Goal: Transaction & Acquisition: Book appointment/travel/reservation

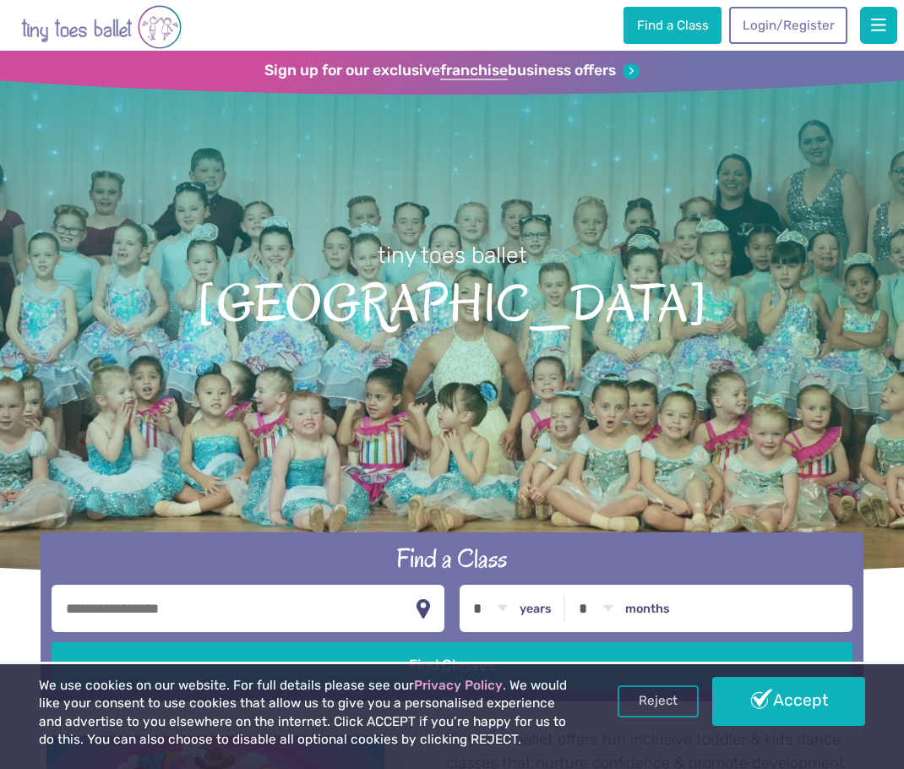
click at [199, 608] on input "text" at bounding box center [248, 608] width 393 height 47
type input "********"
click at [511, 605] on select "* * * * * * * * * * ** ** **" at bounding box center [490, 608] width 52 height 47
select select "*"
click at [464, 585] on select "* * * * * * * * * * ** ** **" at bounding box center [490, 608] width 52 height 47
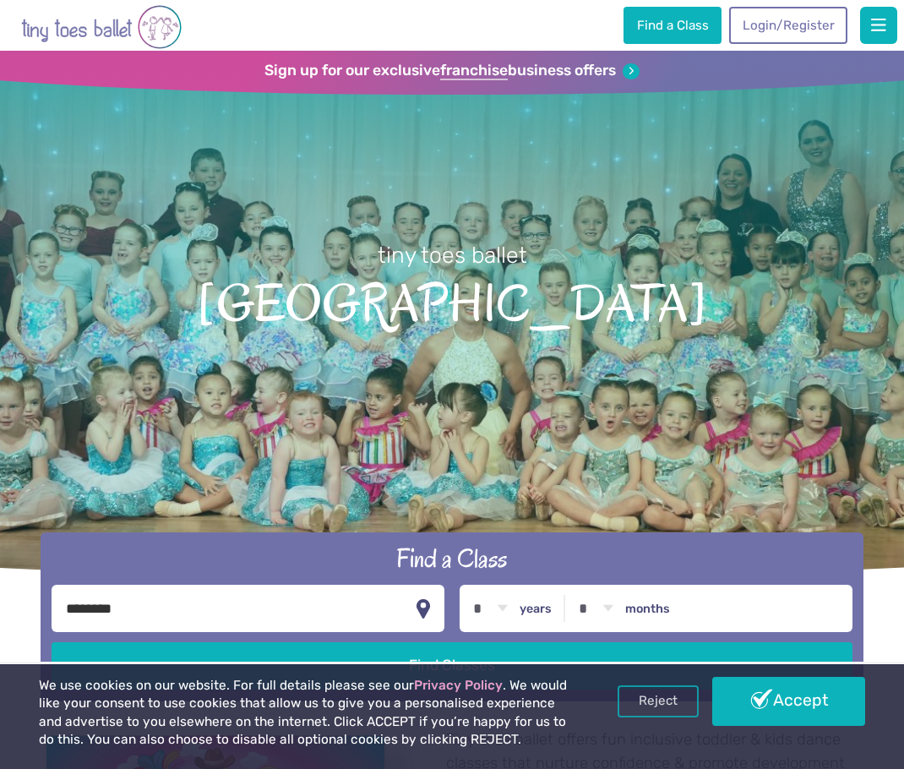
click at [774, 705] on link "Accept" at bounding box center [789, 701] width 153 height 49
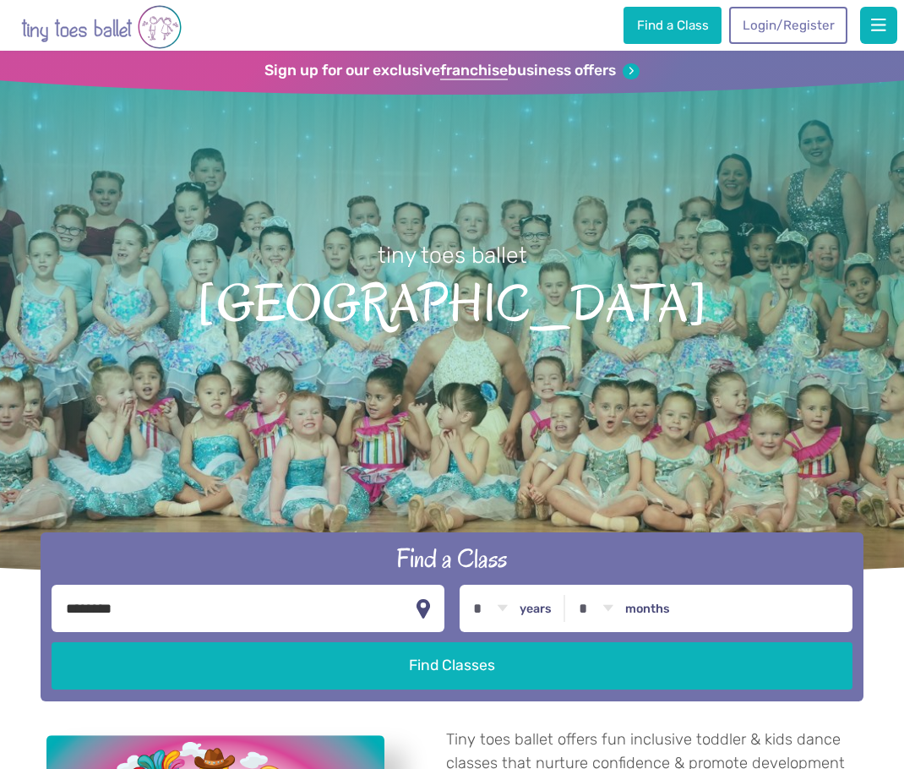
click at [462, 651] on button "Find Classes" at bounding box center [452, 665] width 801 height 47
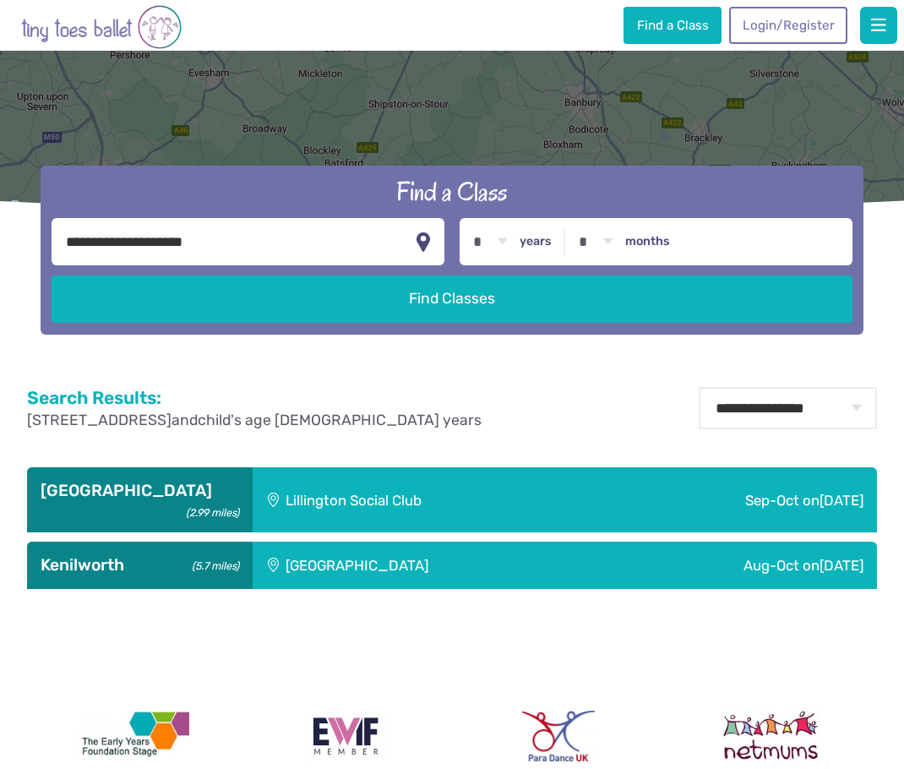
scroll to position [507, 0]
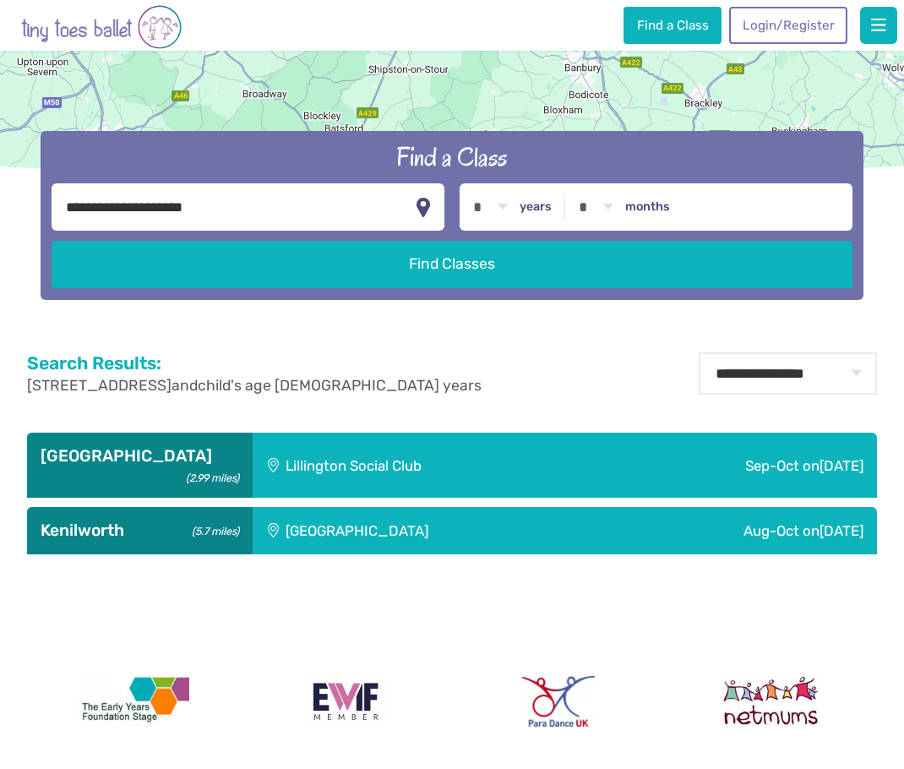
click at [113, 456] on h3 "[GEOGRAPHIC_DATA] (2.99 miles)" at bounding box center [140, 456] width 199 height 20
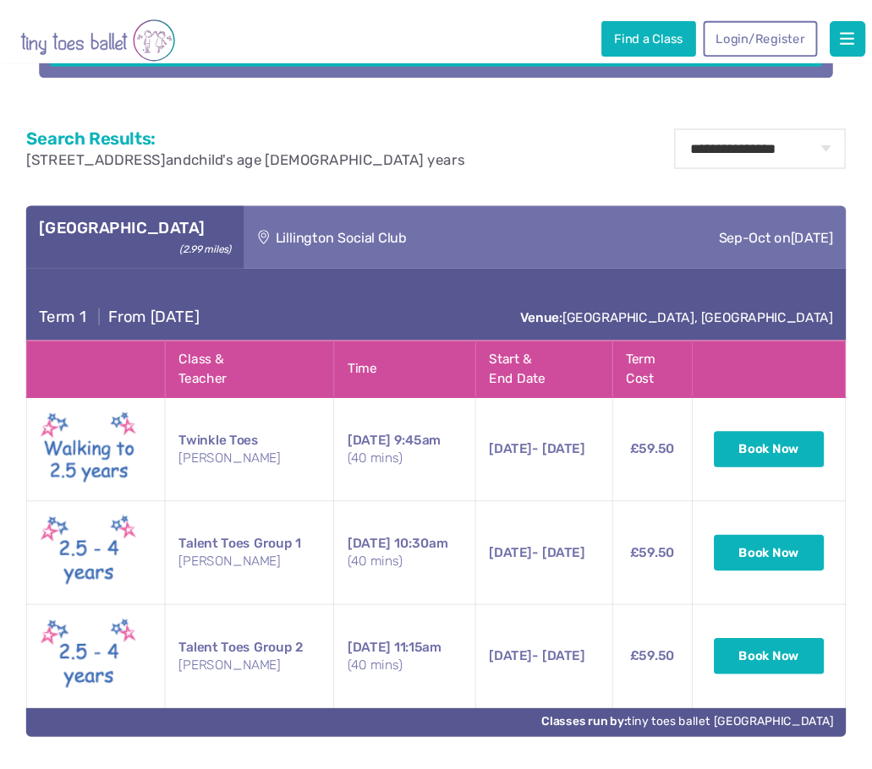
scroll to position [761, 0]
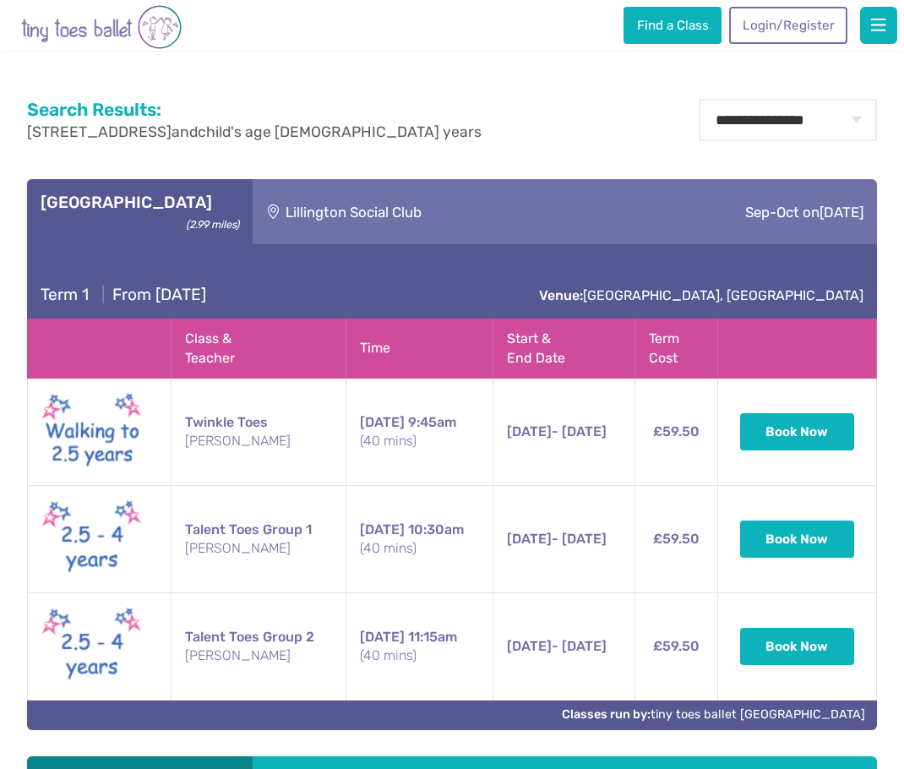
drag, startPoint x: 350, startPoint y: 405, endPoint x: 634, endPoint y: 425, distance: 284.8
click at [634, 425] on tr "Twinkle Toes [PERSON_NAME] [DATE] 9:45am (40 mins) [DATE] - [DATE] [DATE] - [DA…" at bounding box center [453, 432] width 850 height 107
copy tr "[DATE] 9:45am (40 mins) [DATE] - [DATE]"
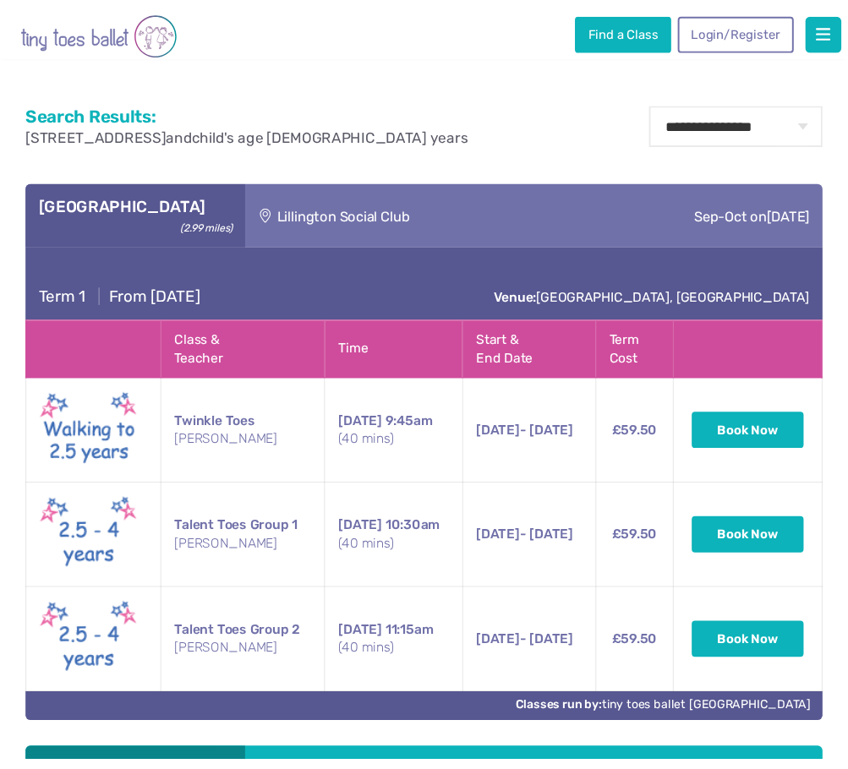
scroll to position [581, 0]
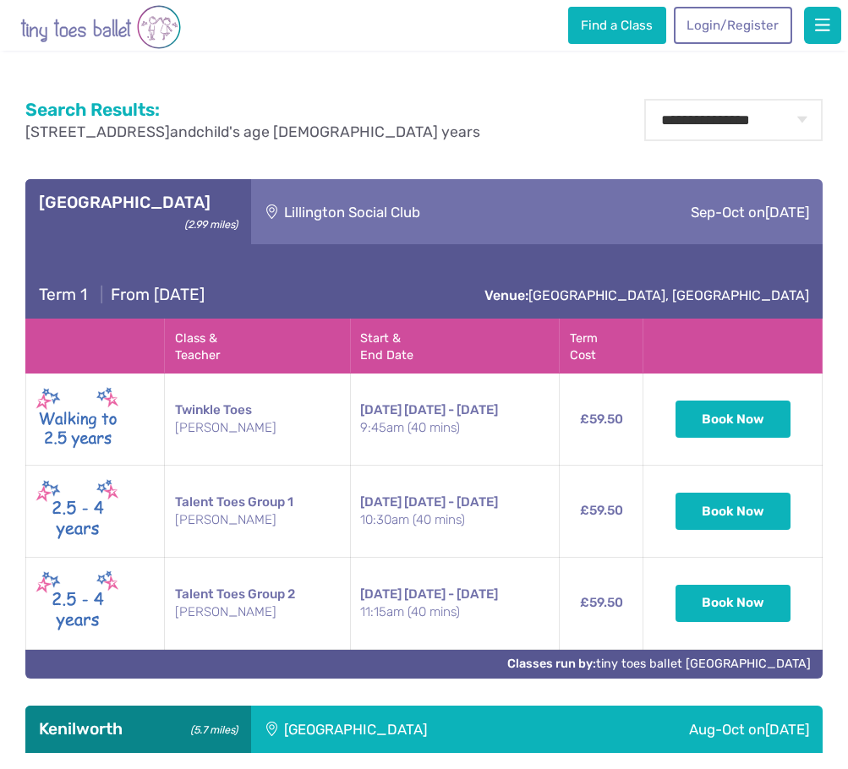
click at [768, 401] on button "Book Now" at bounding box center [732, 419] width 115 height 37
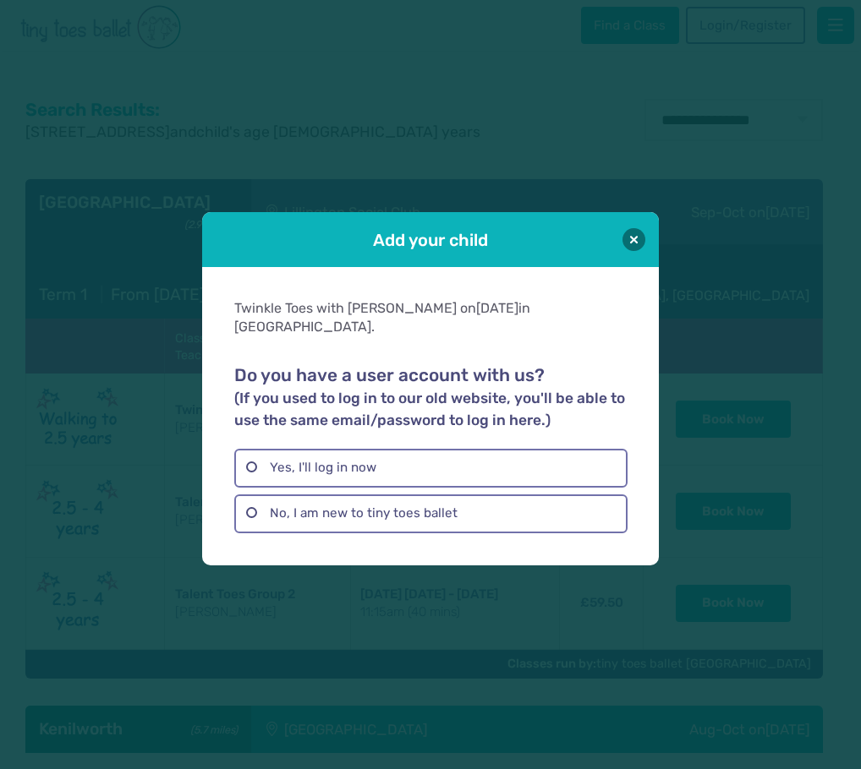
click at [427, 464] on label "Yes, I'll log in now" at bounding box center [430, 468] width 392 height 39
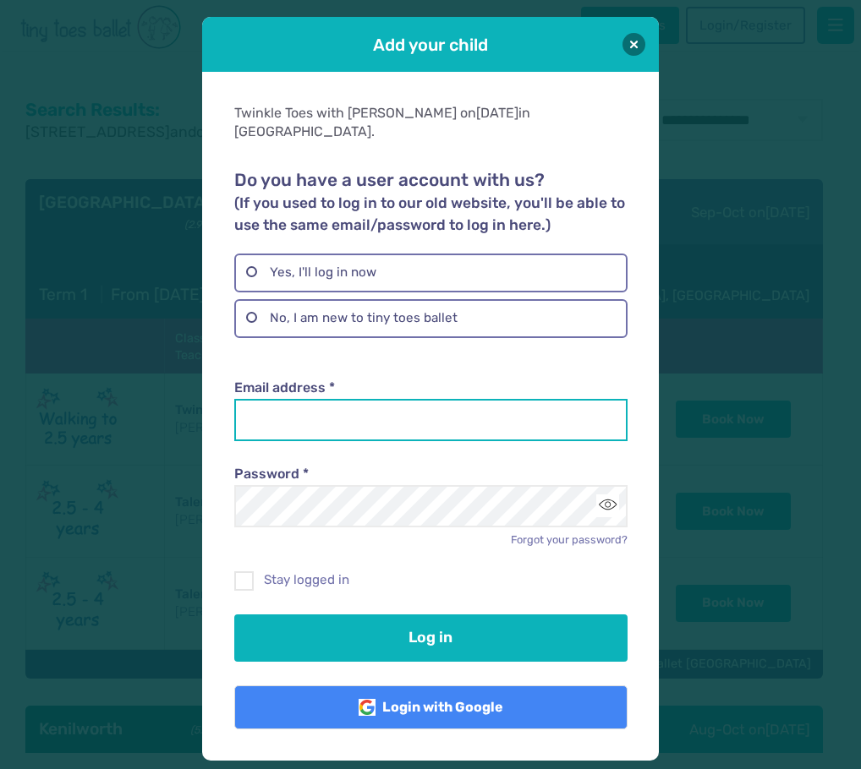
click at [429, 418] on input "Email address *" at bounding box center [430, 420] width 392 height 42
type input "**********"
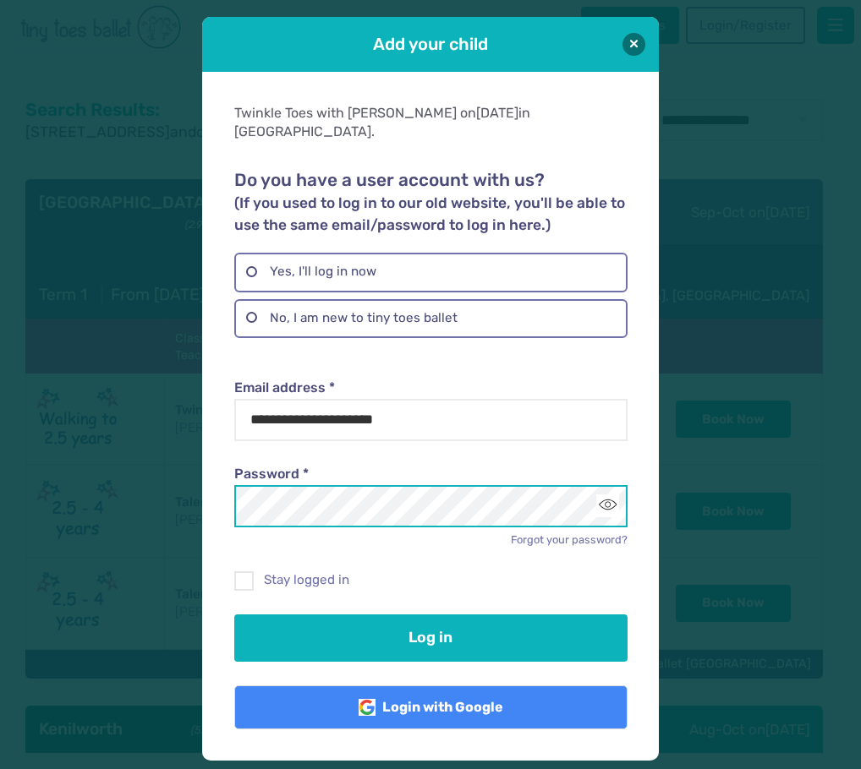
click at [234, 615] on button "Log in" at bounding box center [430, 638] width 392 height 47
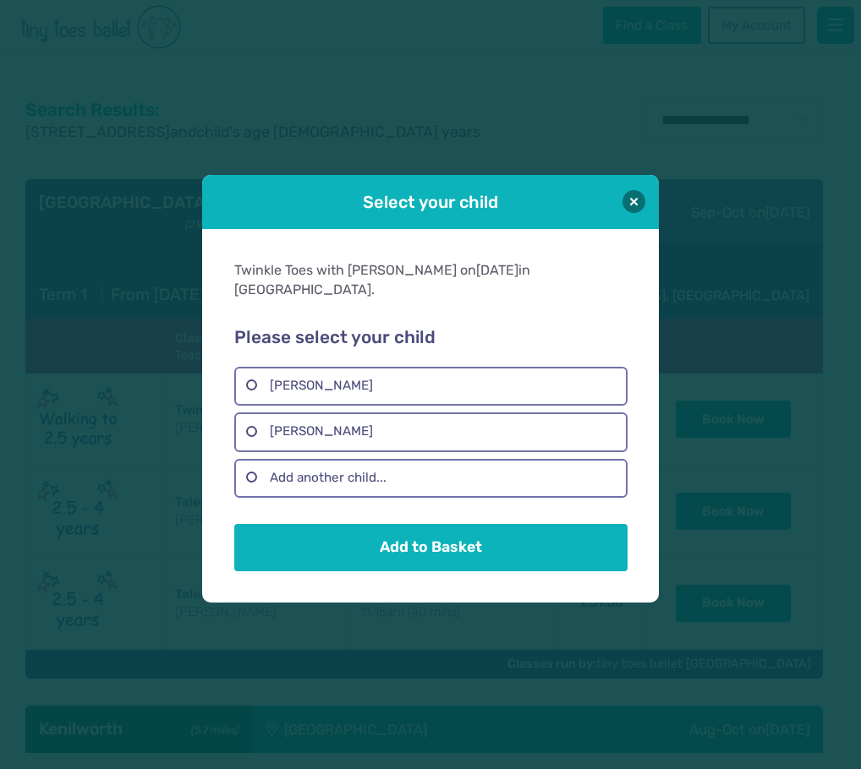
click at [367, 379] on label "[PERSON_NAME]" at bounding box center [430, 386] width 392 height 39
click at [429, 543] on button "Add to Basket" at bounding box center [430, 547] width 392 height 47
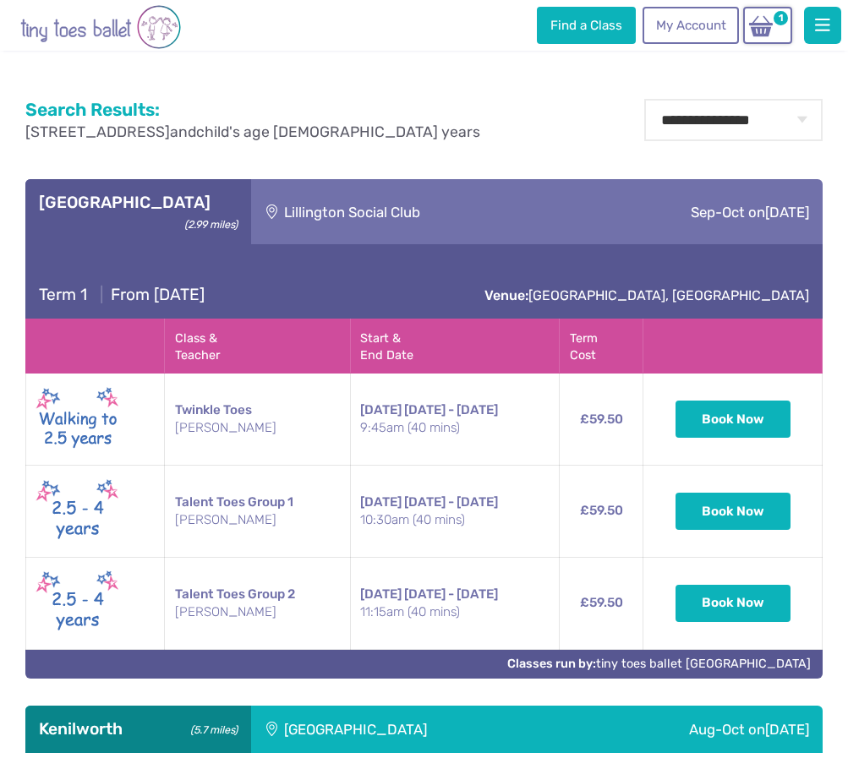
click at [768, 25] on img at bounding box center [761, 26] width 32 height 24
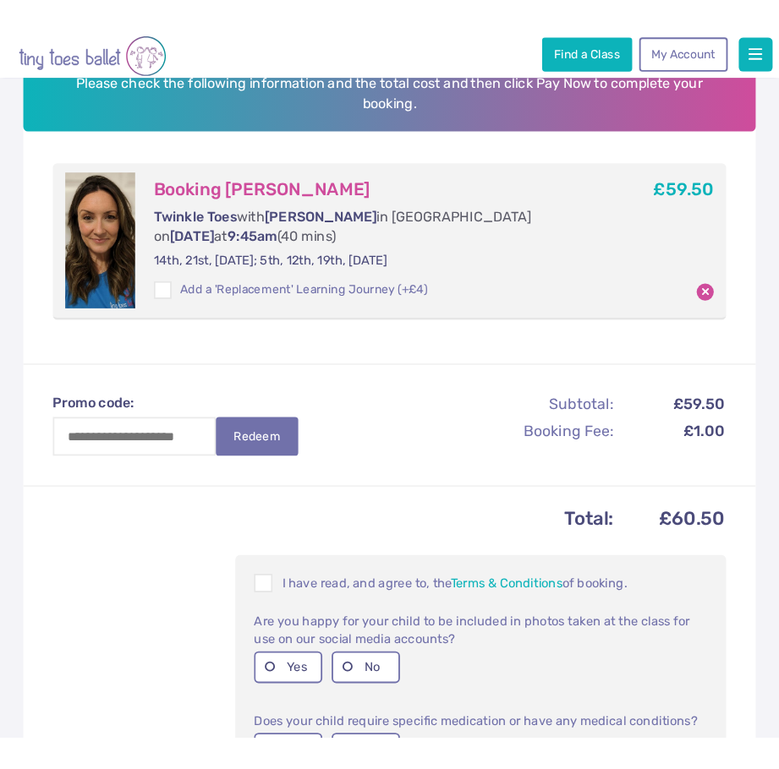
scroll to position [169, 0]
